Goal: Information Seeking & Learning: Learn about a topic

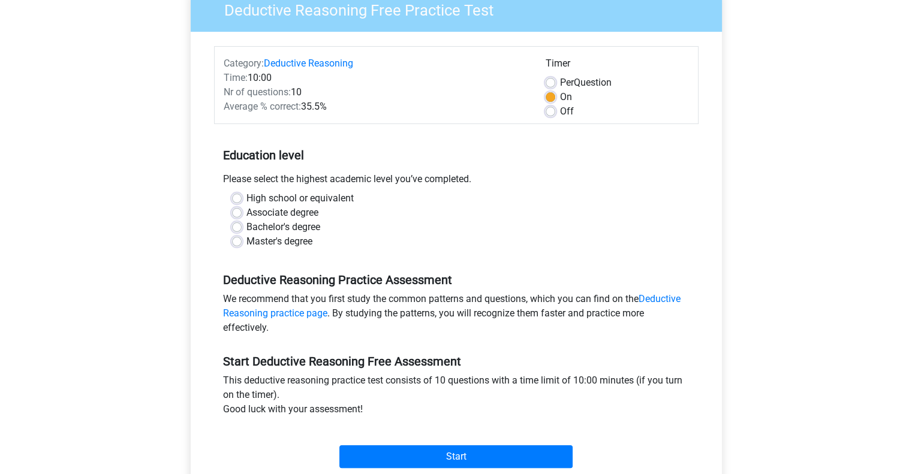
scroll to position [180, 0]
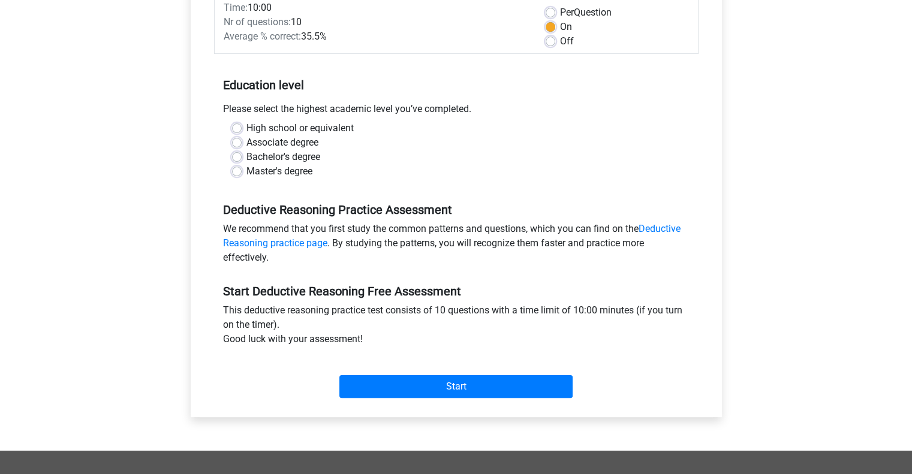
click at [259, 168] on label "Master's degree" at bounding box center [279, 171] width 66 height 14
click at [242, 168] on input "Master's degree" at bounding box center [237, 170] width 10 height 12
radio input "true"
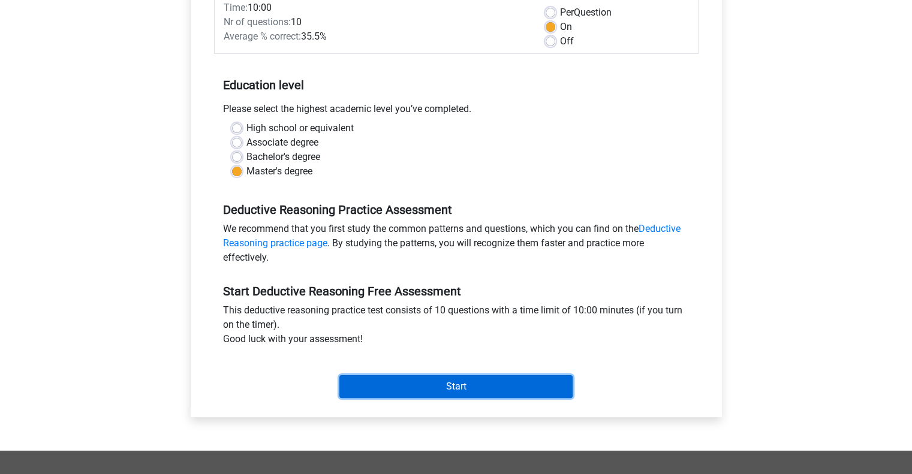
click at [402, 382] on input "Start" at bounding box center [455, 386] width 233 height 23
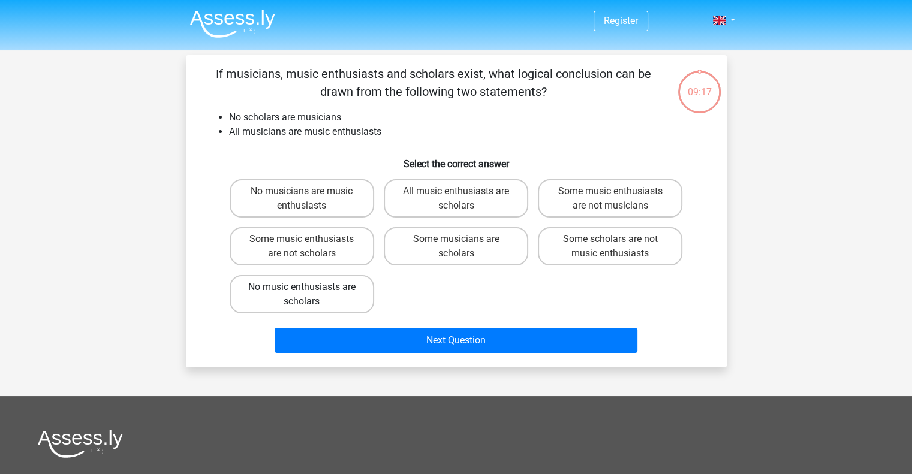
click at [278, 299] on label "No music enthusiasts are scholars" at bounding box center [302, 294] width 144 height 38
click at [301, 295] on input "No music enthusiasts are scholars" at bounding box center [305, 291] width 8 height 8
radio input "true"
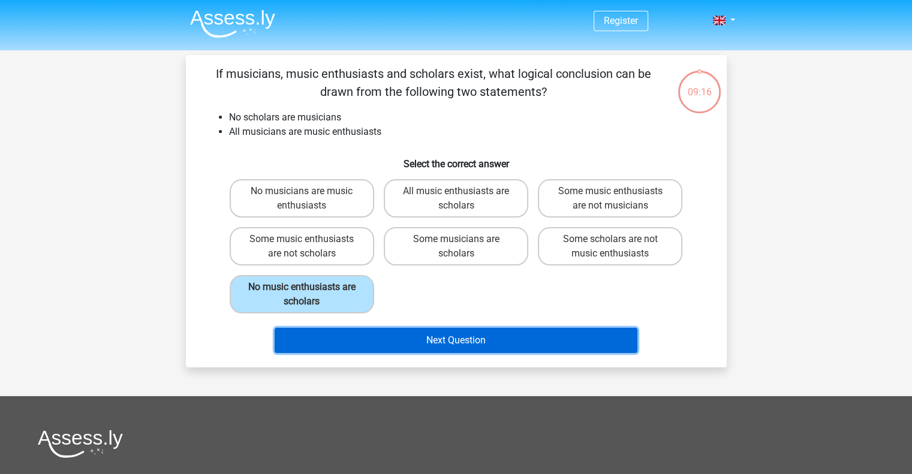
click at [358, 334] on button "Next Question" at bounding box center [455, 340] width 363 height 25
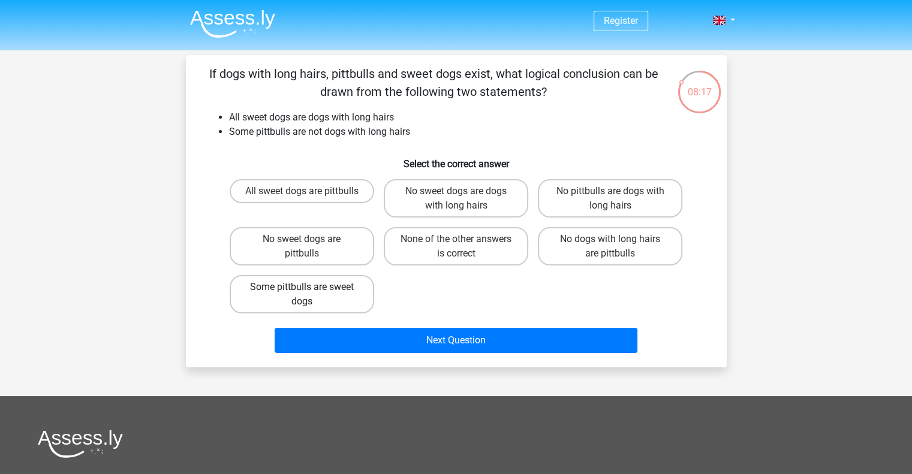
click at [334, 294] on label "Some pittbulls are sweet dogs" at bounding box center [302, 294] width 144 height 38
click at [309, 294] on input "Some pittbulls are sweet dogs" at bounding box center [305, 291] width 8 height 8
radio input "true"
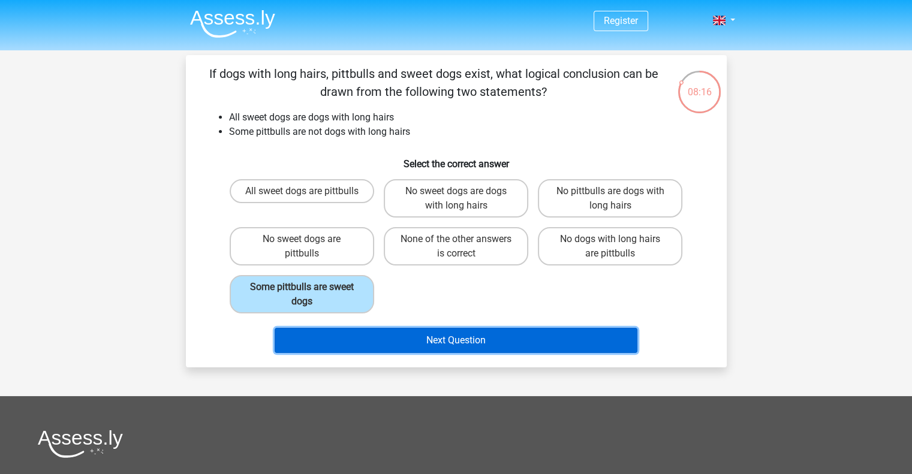
click at [363, 337] on button "Next Question" at bounding box center [455, 340] width 363 height 25
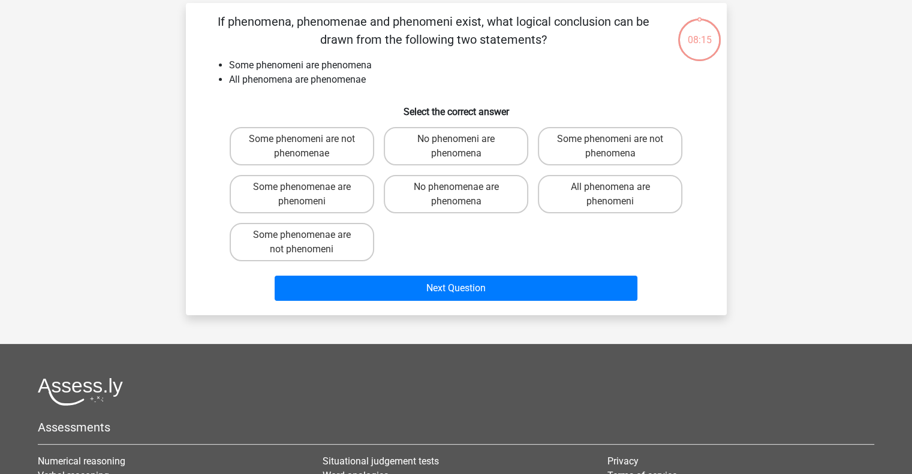
scroll to position [55, 0]
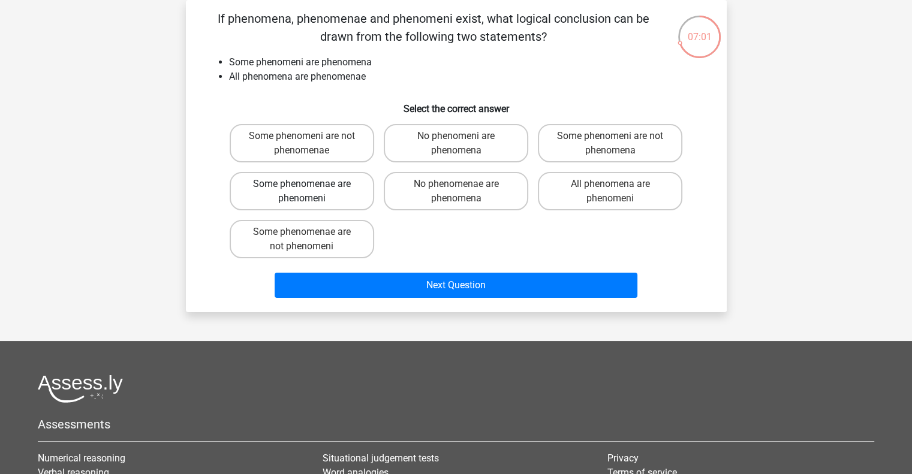
click at [283, 188] on label "Some phenomenae are phenomeni" at bounding box center [302, 191] width 144 height 38
click at [301, 188] on input "Some phenomenae are phenomeni" at bounding box center [305, 188] width 8 height 8
radio input "true"
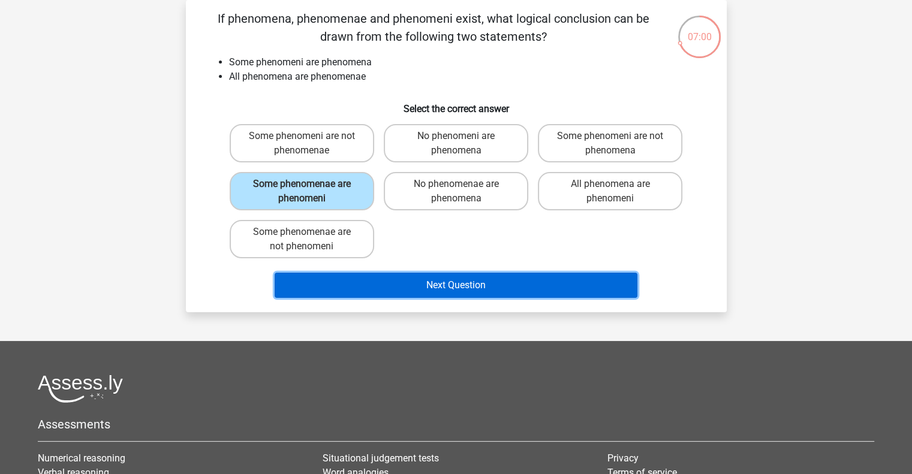
click at [412, 285] on button "Next Question" at bounding box center [455, 285] width 363 height 25
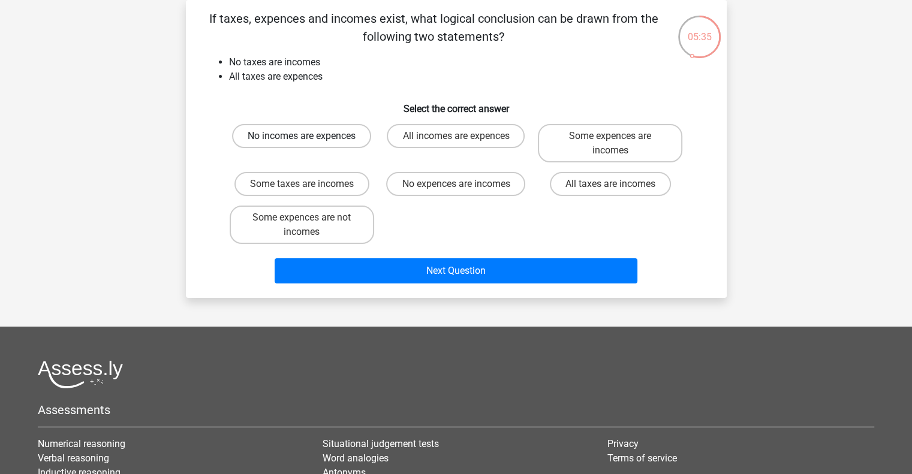
click at [291, 131] on label "No incomes are expences" at bounding box center [301, 136] width 139 height 24
click at [301, 136] on input "No incomes are expences" at bounding box center [305, 140] width 8 height 8
radio input "true"
click at [705, 54] on icon at bounding box center [699, 36] width 45 height 45
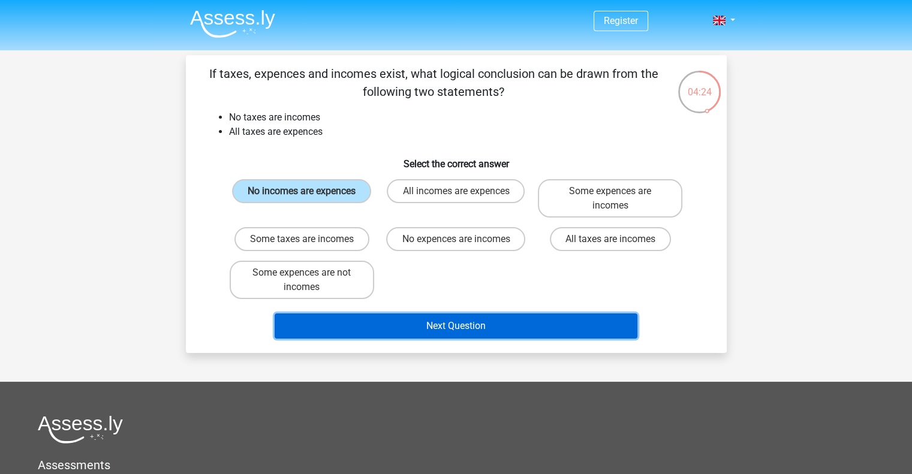
click at [485, 322] on button "Next Question" at bounding box center [455, 325] width 363 height 25
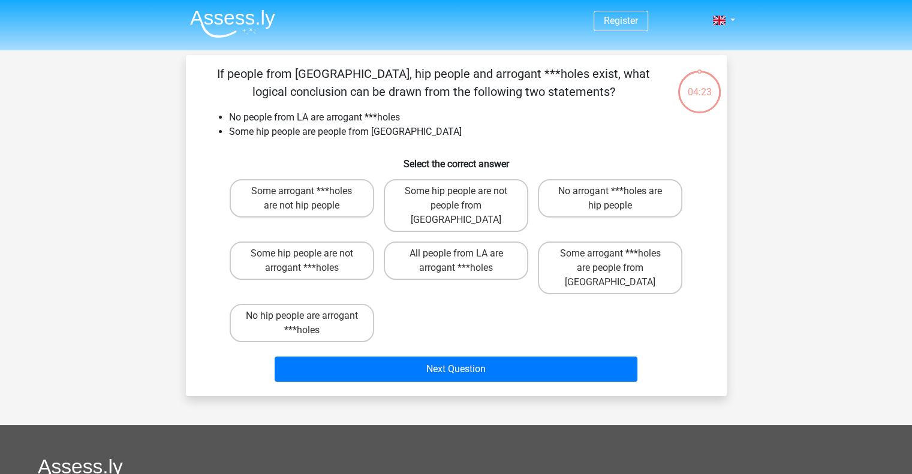
scroll to position [55, 0]
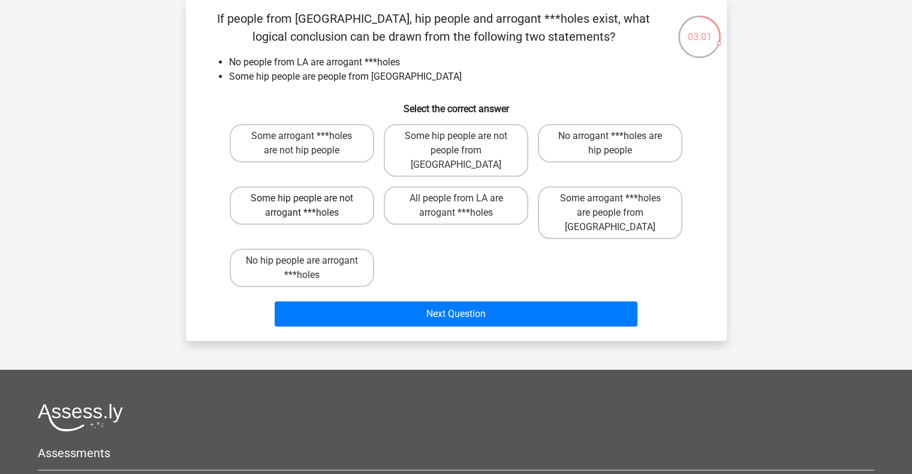
click at [297, 203] on label "Some hip people are not arrogant ***holes" at bounding box center [302, 205] width 144 height 38
click at [301, 203] on input "Some hip people are not arrogant ***holes" at bounding box center [305, 202] width 8 height 8
radio input "true"
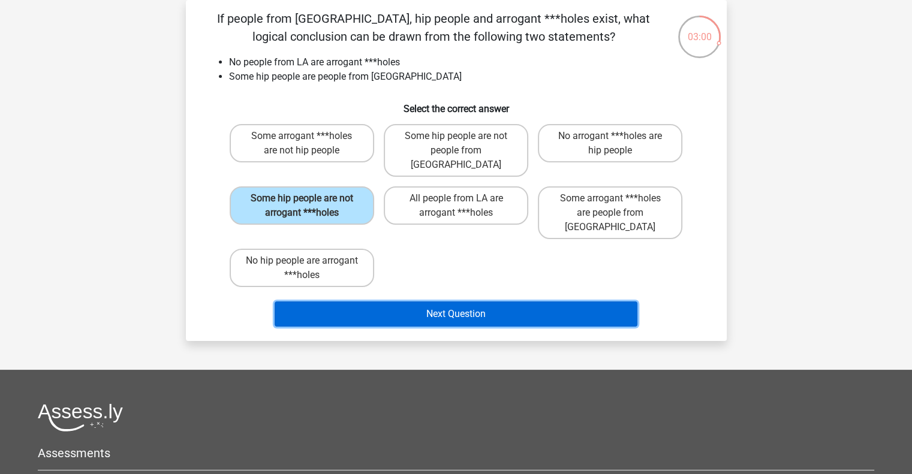
click at [357, 301] on button "Next Question" at bounding box center [455, 313] width 363 height 25
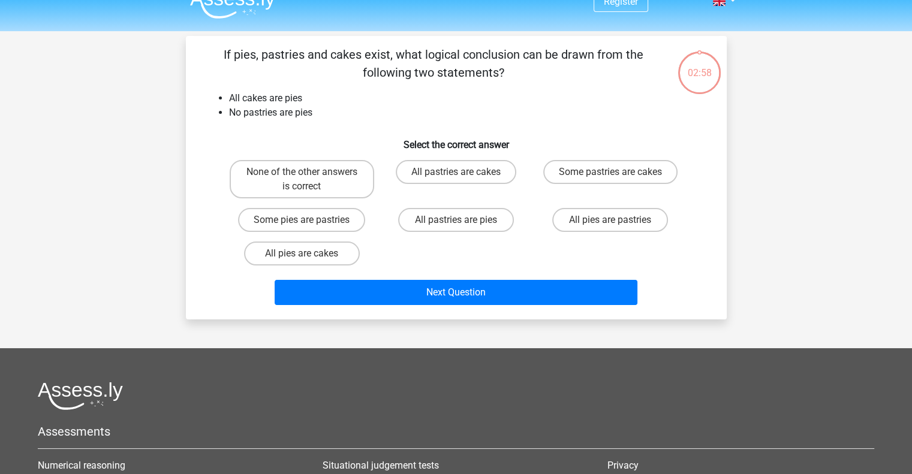
scroll to position [0, 0]
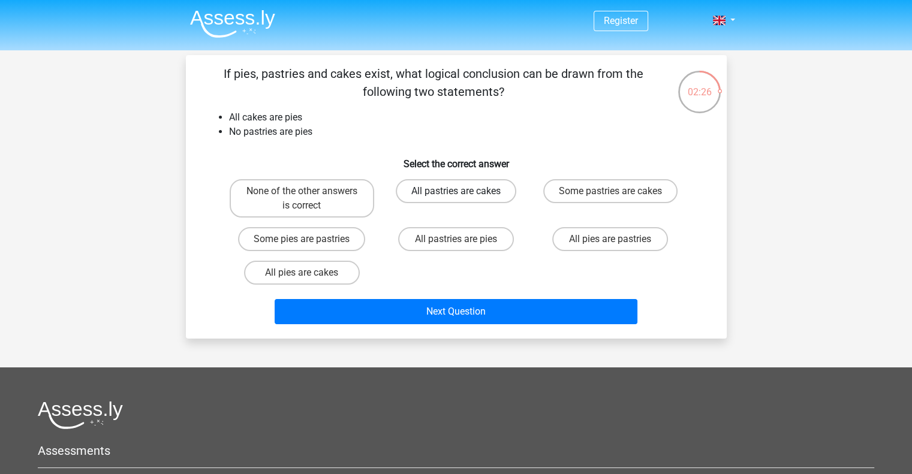
click at [443, 197] on label "All pastries are cakes" at bounding box center [456, 191] width 120 height 24
click at [455, 197] on input "All pastries are cakes" at bounding box center [459, 195] width 8 height 8
radio input "true"
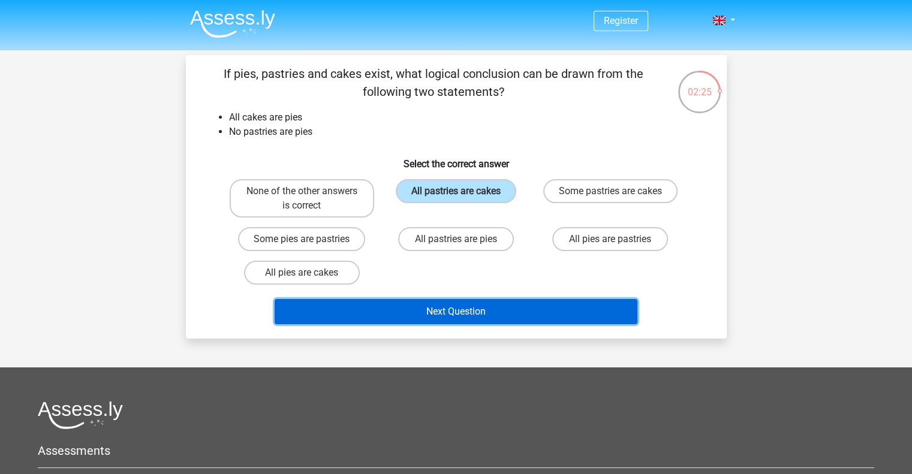
click at [460, 309] on button "Next Question" at bounding box center [455, 311] width 363 height 25
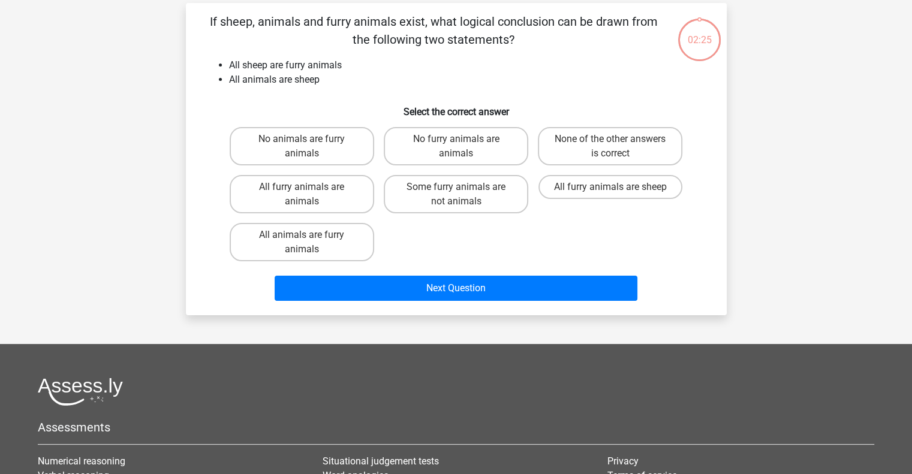
scroll to position [55, 0]
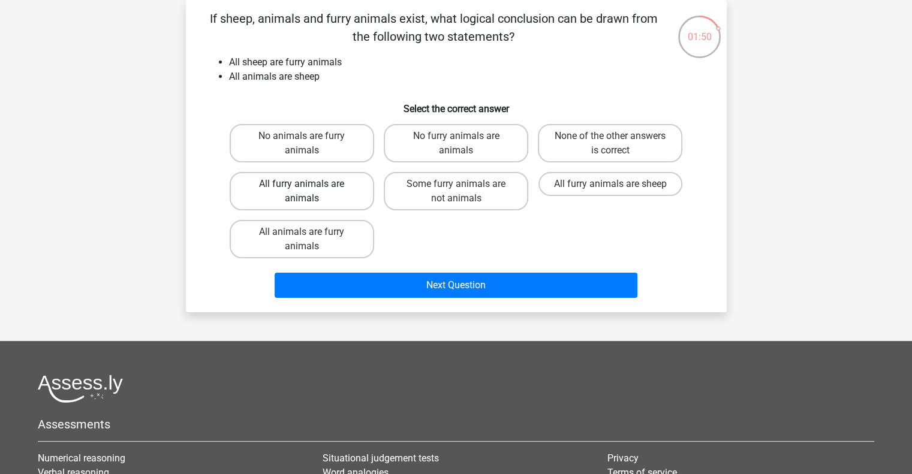
click at [298, 193] on label "All furry animals are animals" at bounding box center [302, 191] width 144 height 38
click at [301, 192] on input "All furry animals are animals" at bounding box center [305, 188] width 8 height 8
radio input "true"
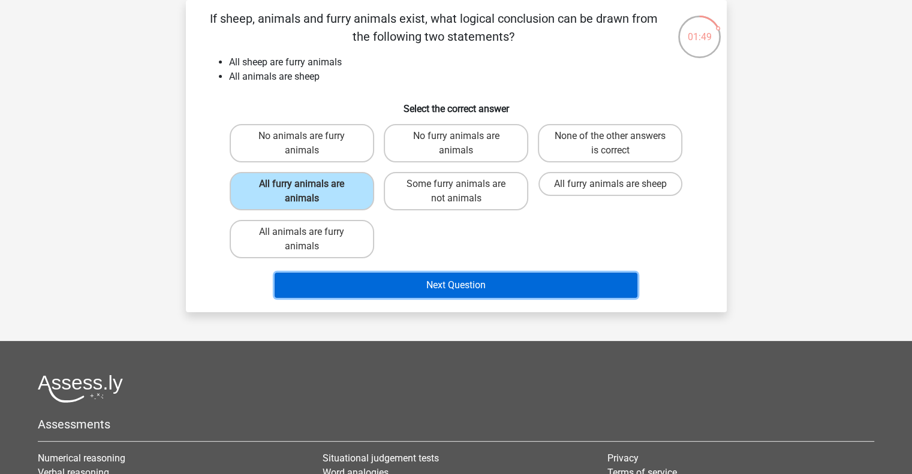
click at [374, 284] on button "Next Question" at bounding box center [455, 285] width 363 height 25
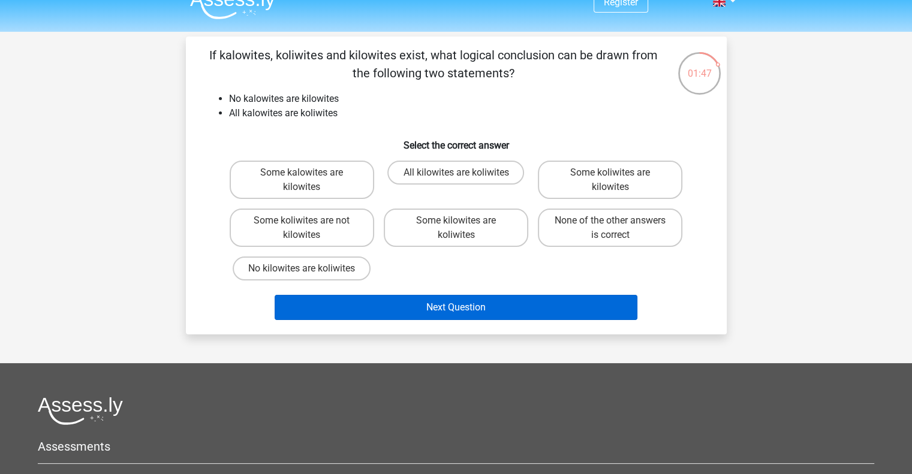
scroll to position [0, 0]
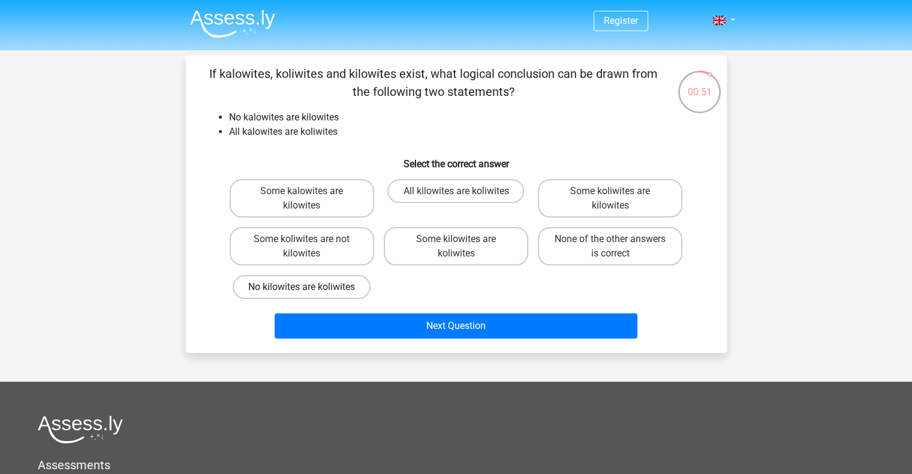
click at [343, 286] on label "No kilowites are koliwites" at bounding box center [302, 287] width 138 height 24
click at [309, 287] on input "No kilowites are koliwites" at bounding box center [305, 291] width 8 height 8
radio input "true"
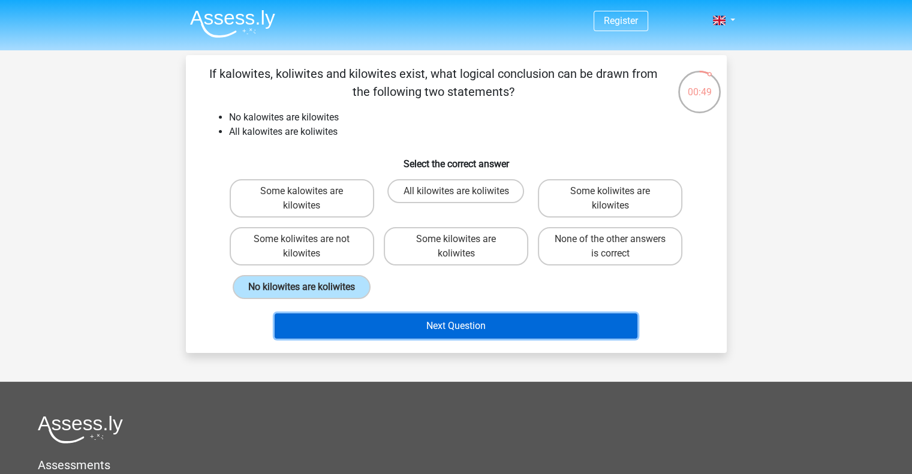
click at [363, 324] on button "Next Question" at bounding box center [455, 325] width 363 height 25
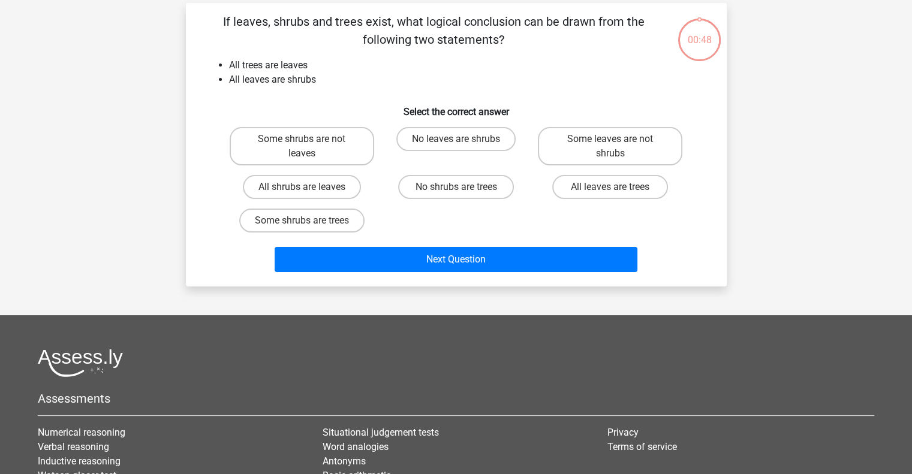
scroll to position [55, 0]
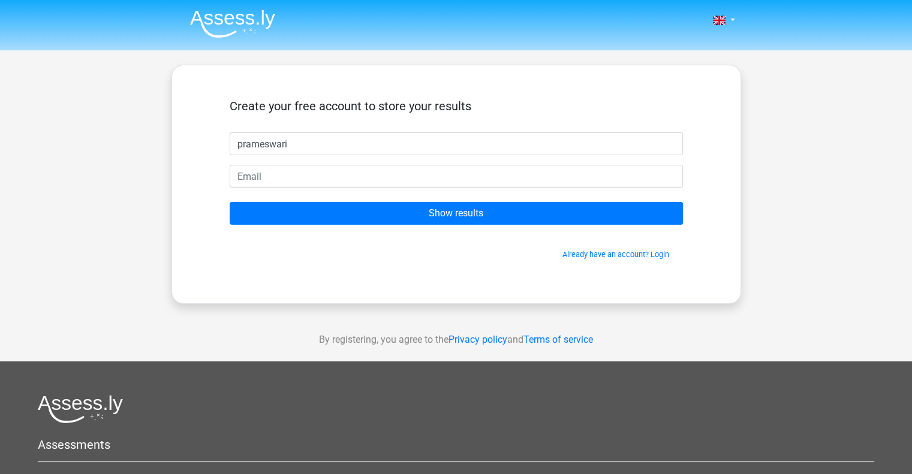
type input "prameswari"
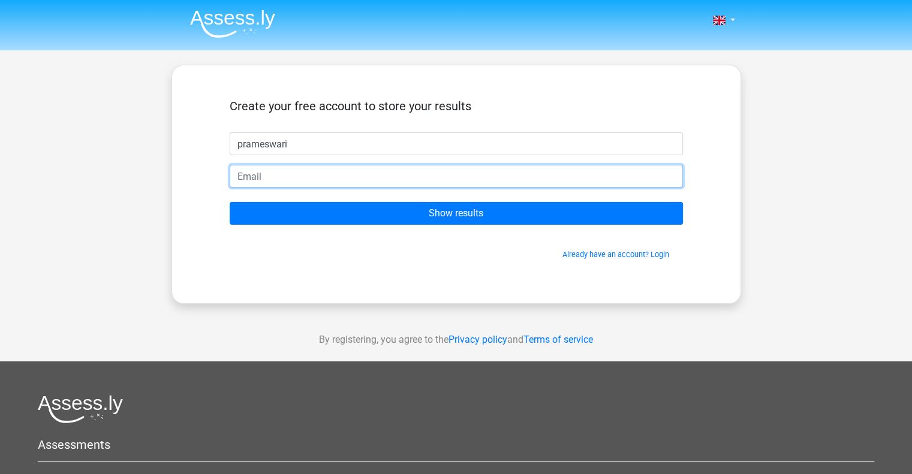
click at [456, 179] on input "email" at bounding box center [456, 176] width 453 height 23
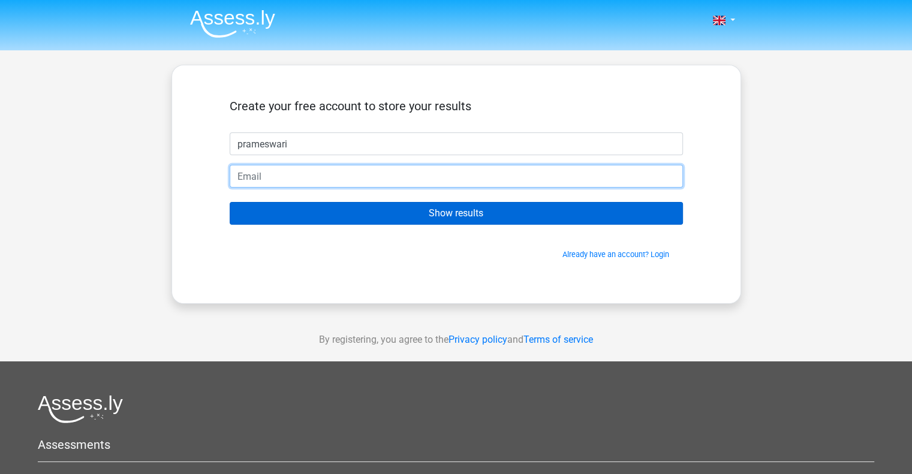
type input "[EMAIL_ADDRESS][DOMAIN_NAME]"
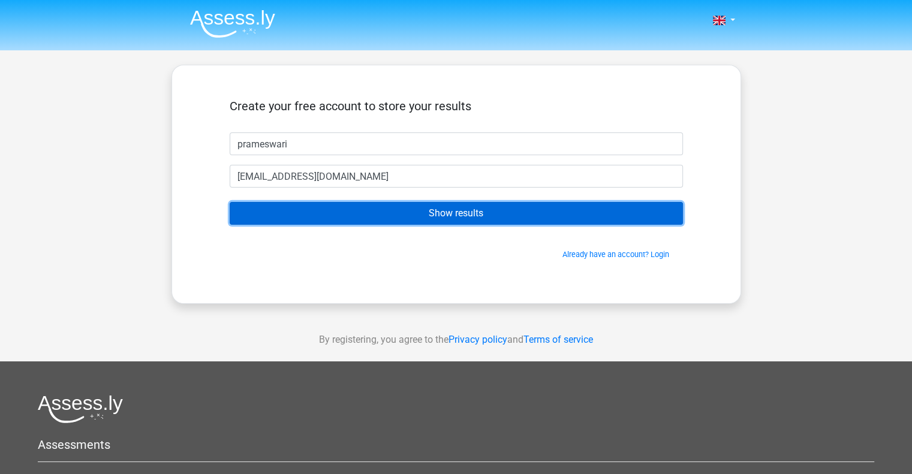
click at [408, 217] on input "Show results" at bounding box center [456, 213] width 453 height 23
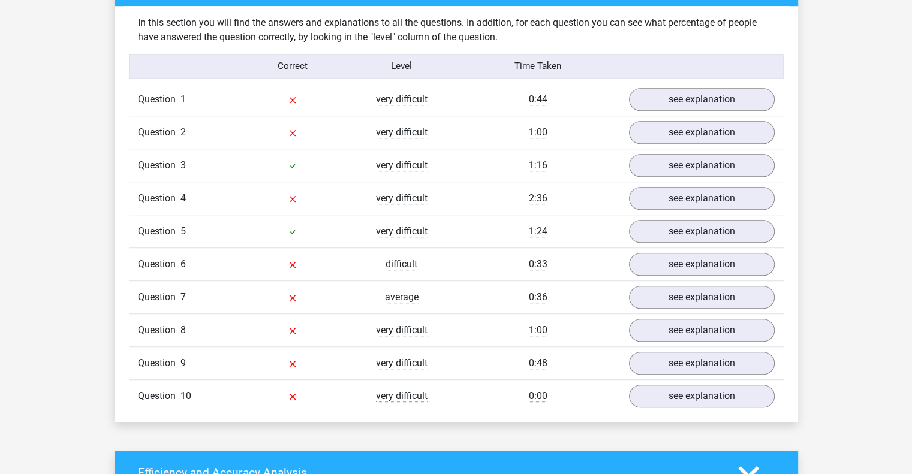
scroll to position [779, 0]
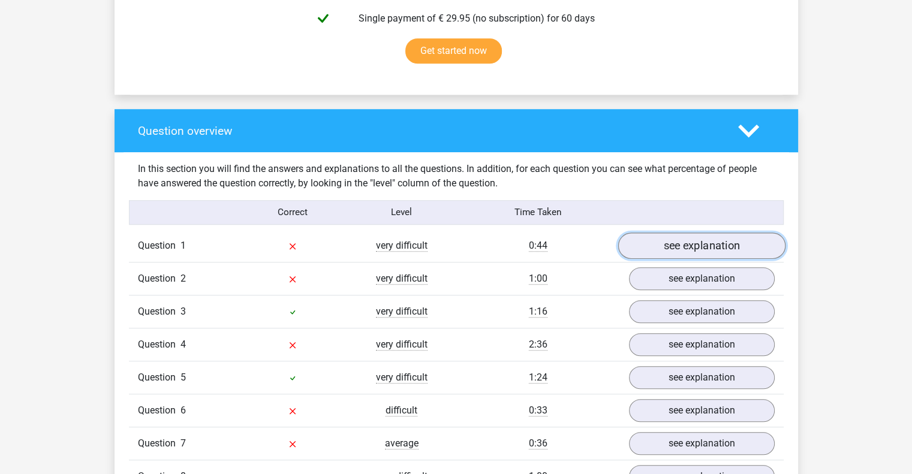
click at [706, 244] on link "see explanation" at bounding box center [700, 246] width 167 height 26
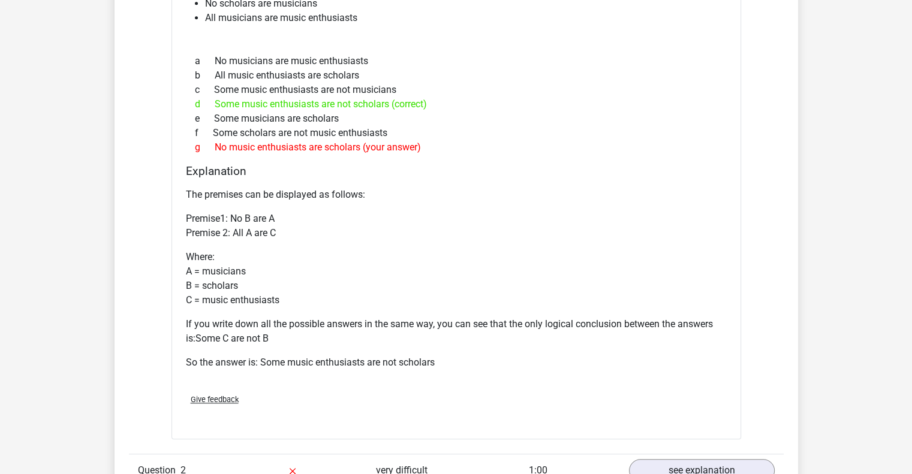
scroll to position [1139, 0]
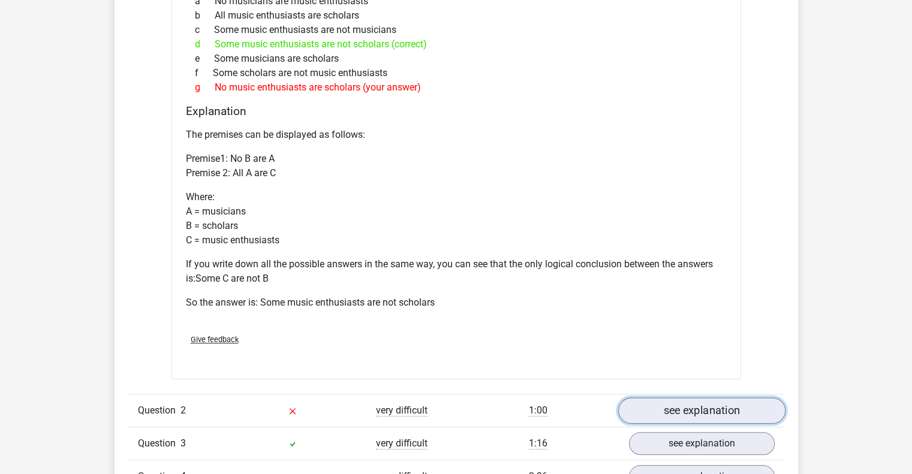
click at [691, 419] on link "see explanation" at bounding box center [700, 411] width 167 height 26
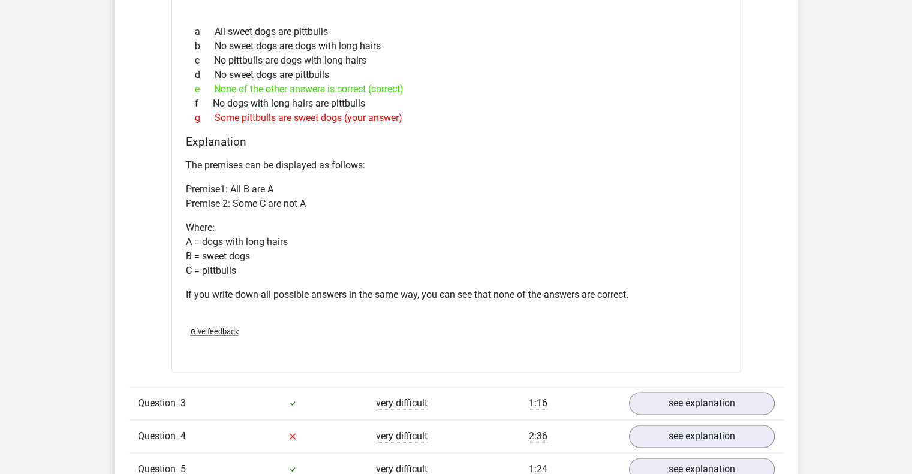
scroll to position [1678, 0]
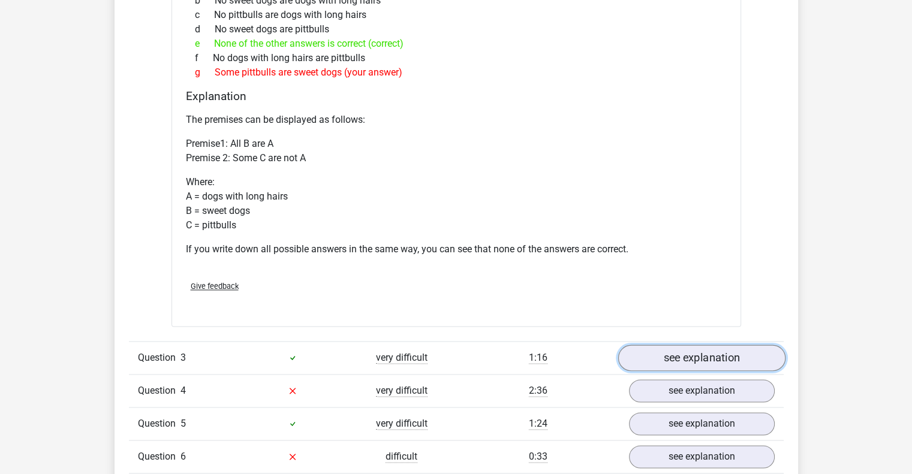
click at [693, 361] on link "see explanation" at bounding box center [700, 358] width 167 height 26
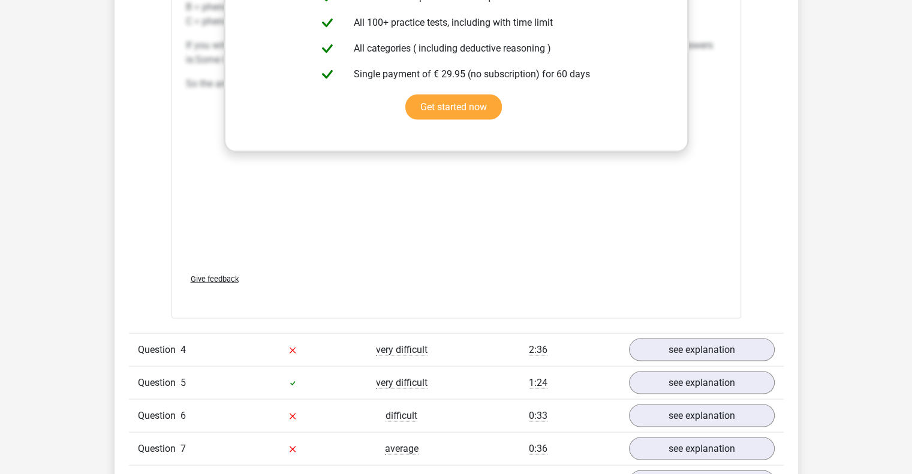
scroll to position [2397, 0]
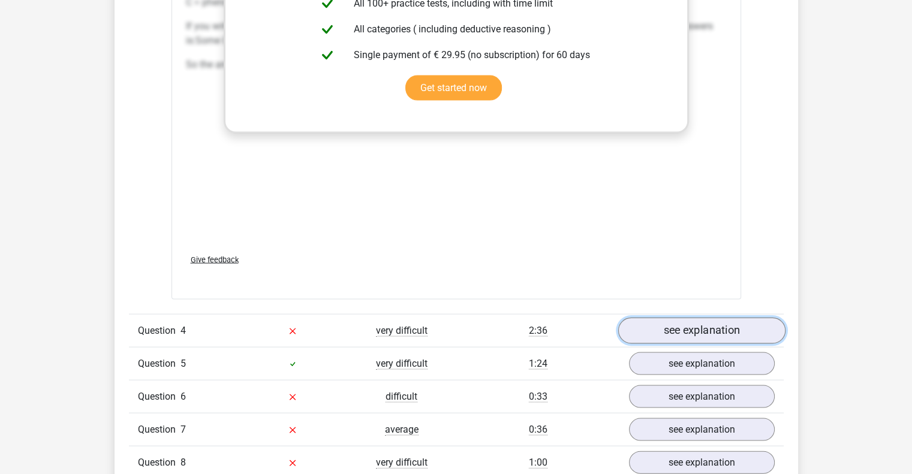
click at [740, 321] on link "see explanation" at bounding box center [700, 331] width 167 height 26
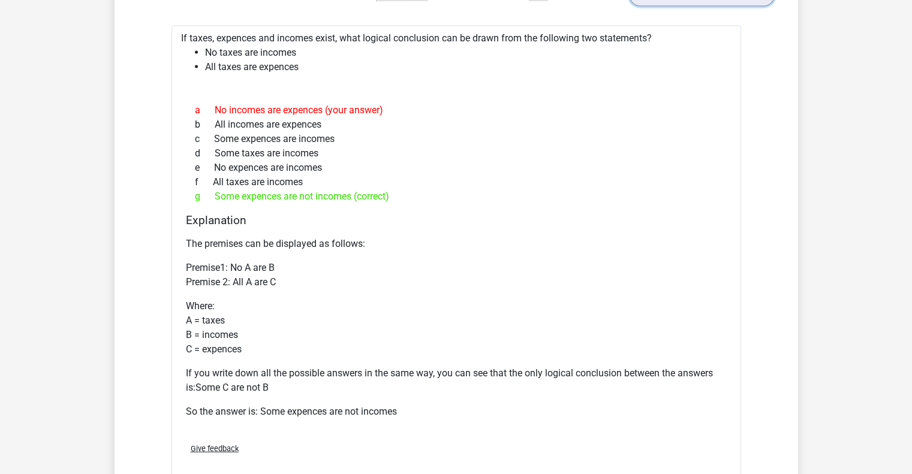
scroll to position [2697, 0]
